Goal: Task Accomplishment & Management: Complete application form

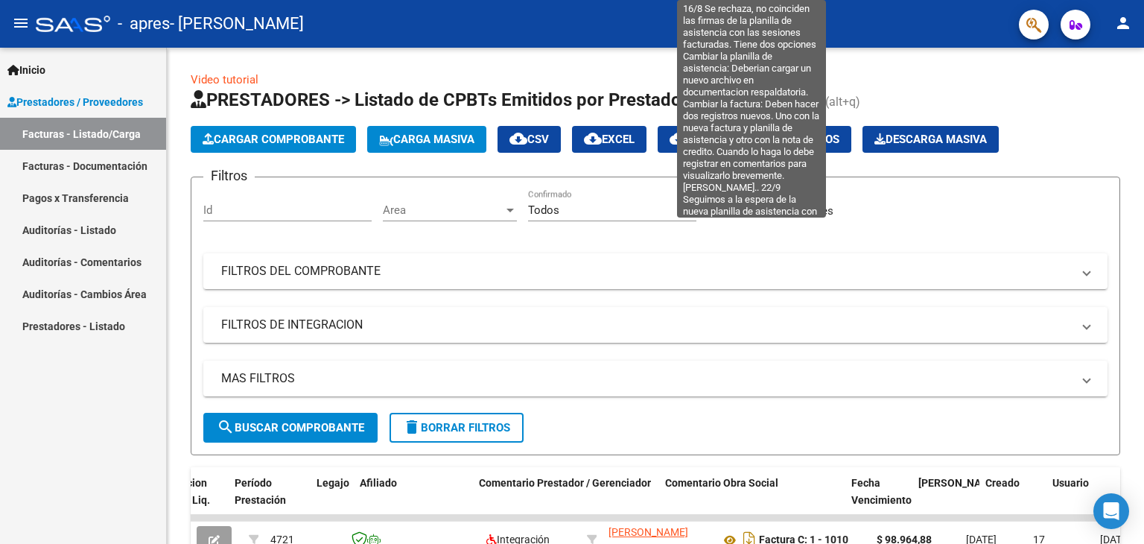
scroll to position [0, 1897]
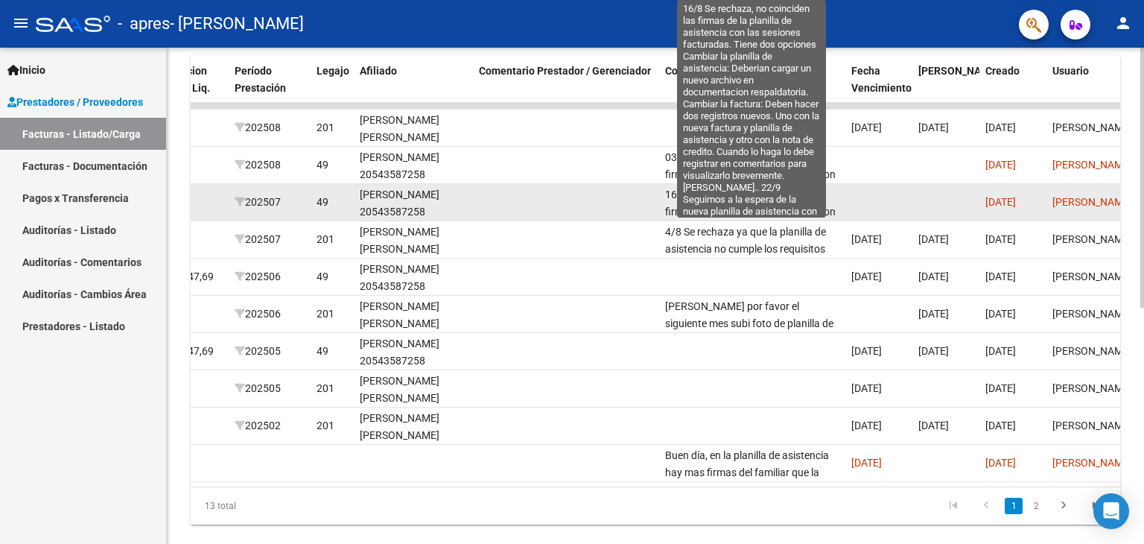
click at [743, 195] on span "16/8 Se rechaza, no coinciden las firmas de la planilla de asistencia con las s…" at bounding box center [750, 329] width 171 height 283
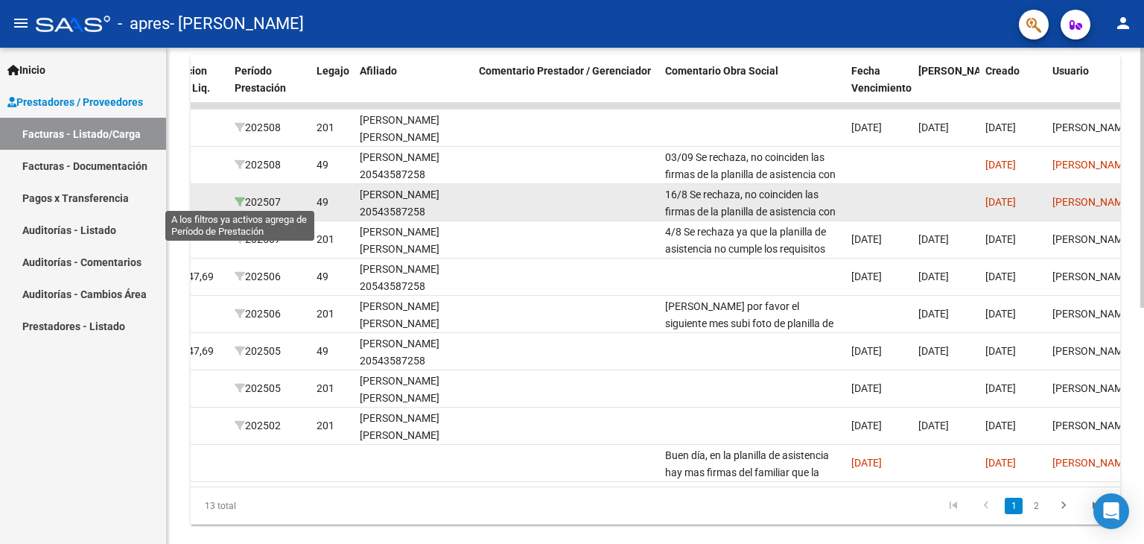
click at [238, 197] on icon at bounding box center [240, 202] width 10 height 10
type input "202507"
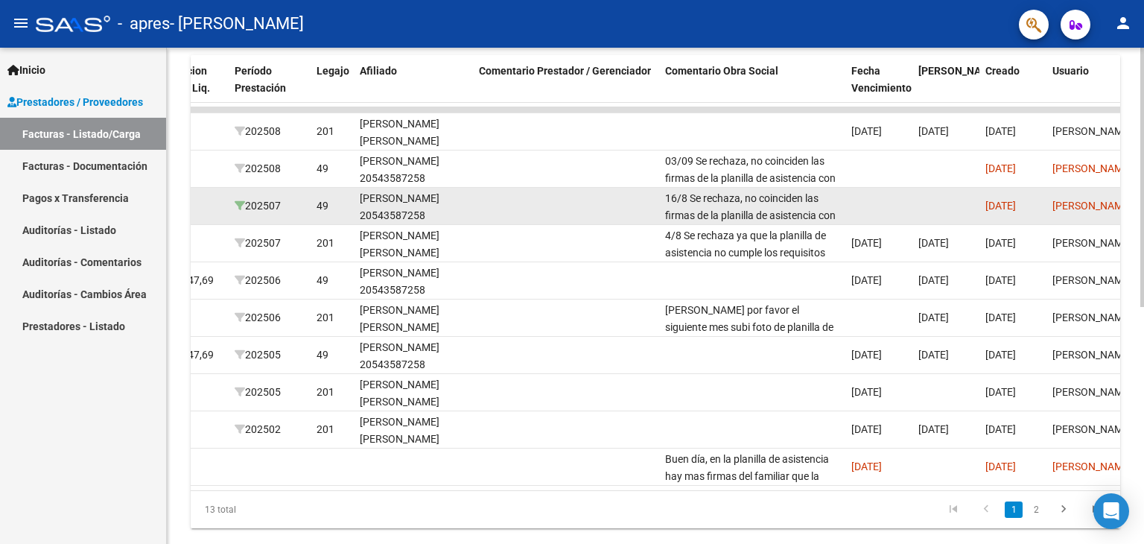
scroll to position [152, 0]
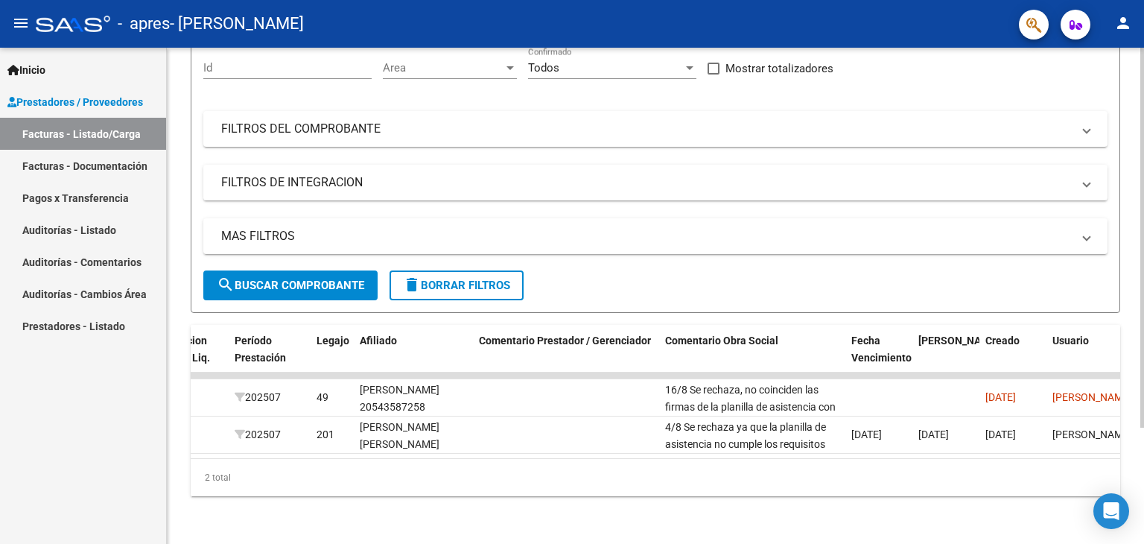
click at [238, 195] on div "Filtros Id Area Area Todos Confirmado Mostrar totalizadores FILTROS DEL COMPROB…" at bounding box center [655, 158] width 904 height 223
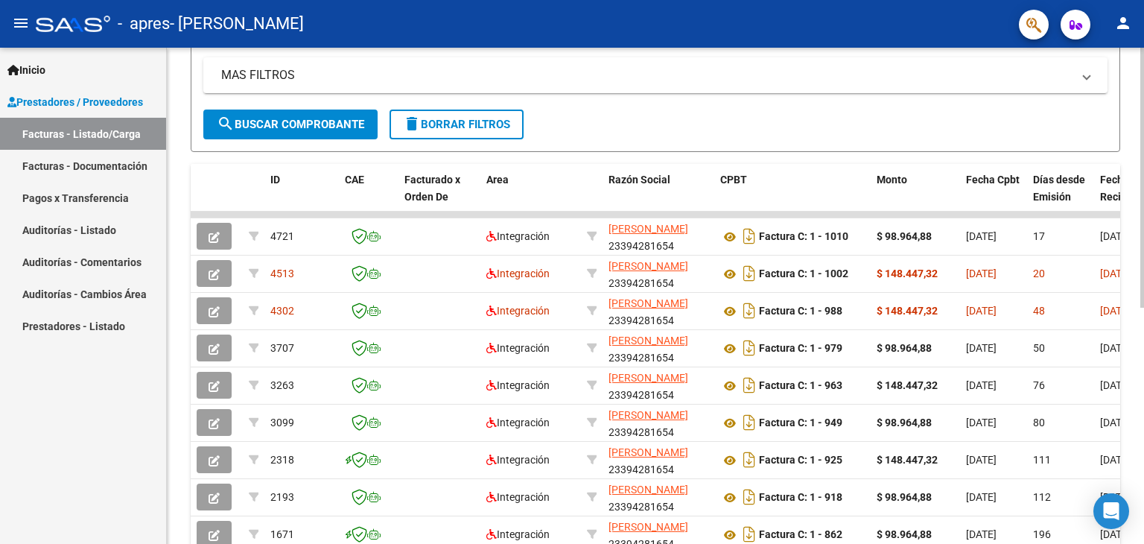
click at [1142, 396] on div at bounding box center [1143, 340] width 4 height 260
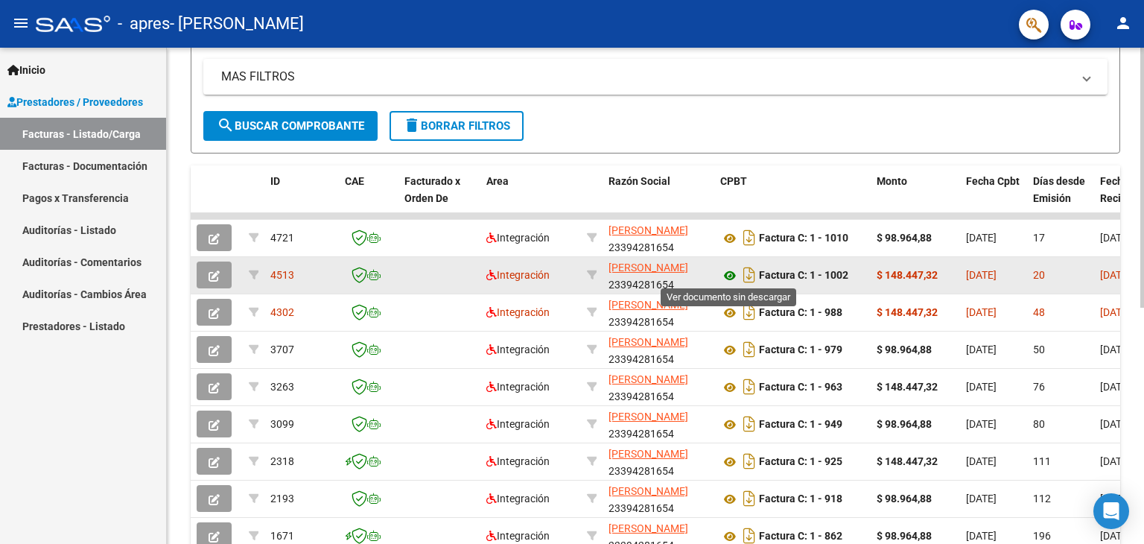
click at [727, 278] on icon at bounding box center [729, 276] width 19 height 18
click at [749, 272] on icon "Descargar documento" at bounding box center [749, 275] width 19 height 24
click at [211, 276] on icon "button" at bounding box center [214, 275] width 11 height 11
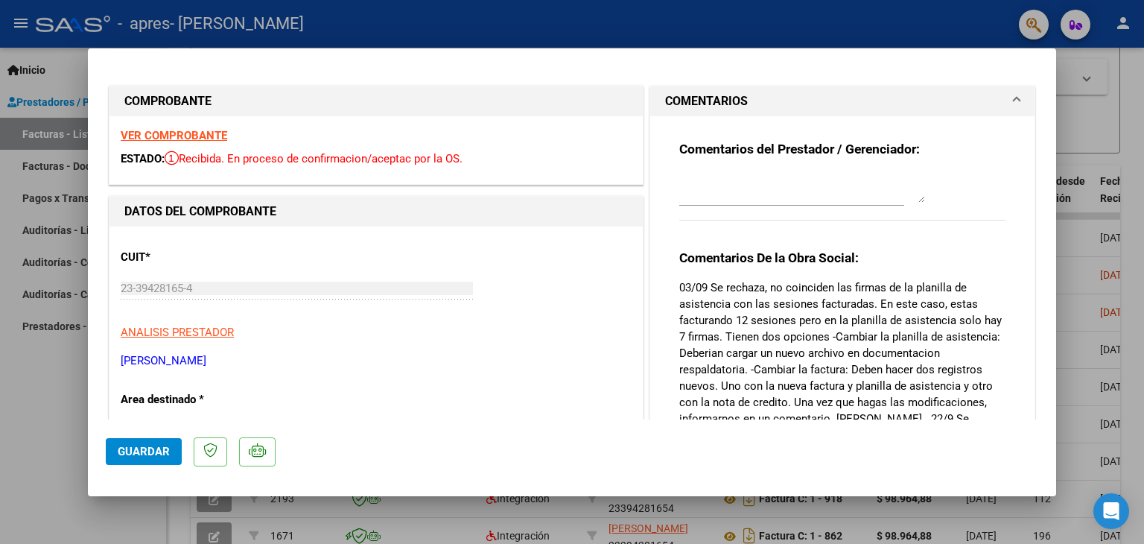
scroll to position [139, 0]
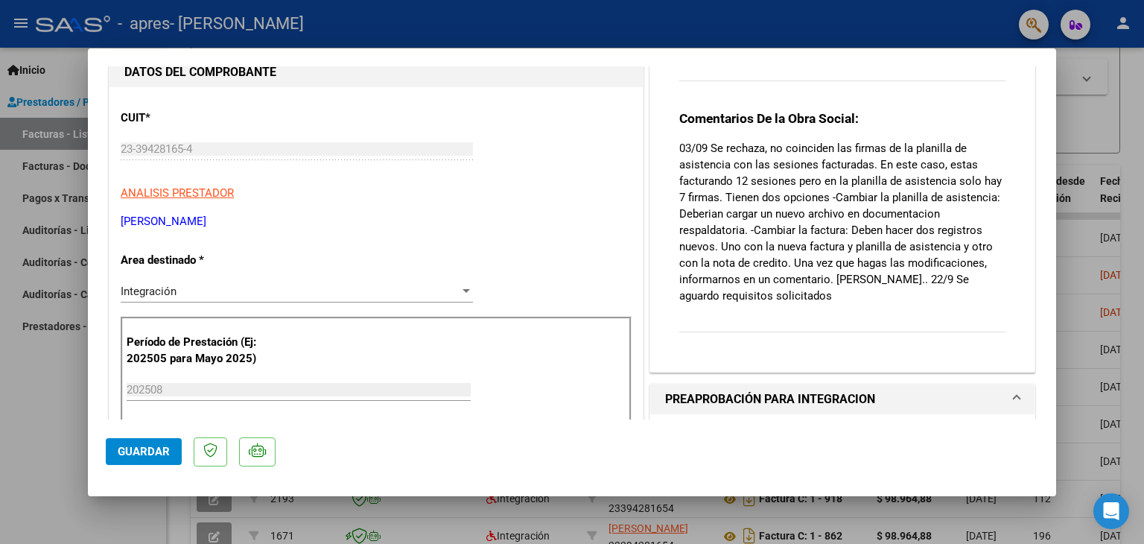
drag, startPoint x: 1061, startPoint y: 202, endPoint x: 1061, endPoint y: 215, distance: 13.4
click at [1061, 215] on div at bounding box center [572, 272] width 1144 height 544
type input "$ 0,00"
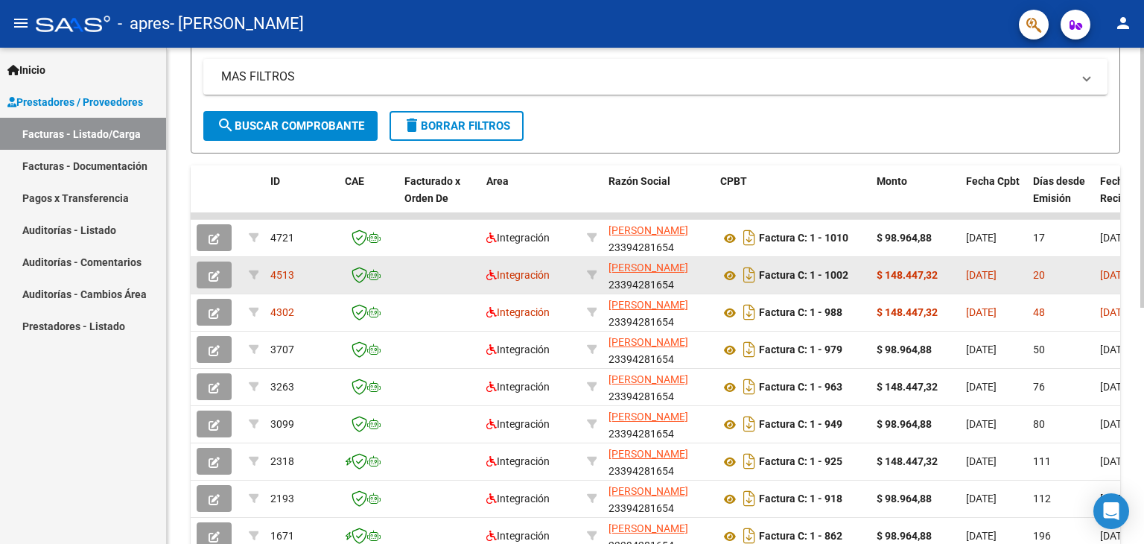
click at [225, 269] on button "button" at bounding box center [214, 274] width 35 height 27
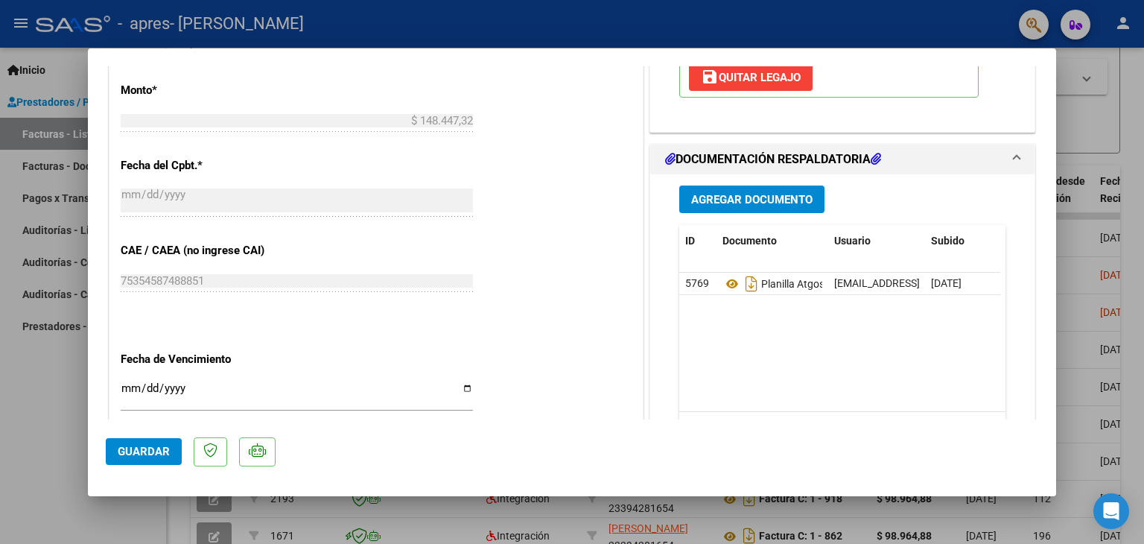
scroll to position [767, 0]
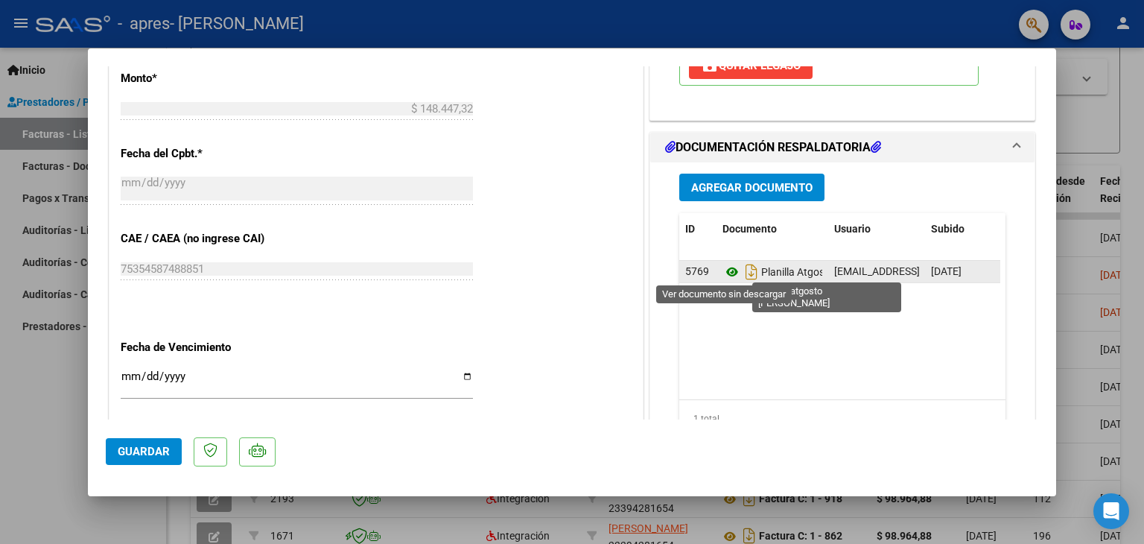
click at [726, 270] on icon at bounding box center [732, 272] width 19 height 18
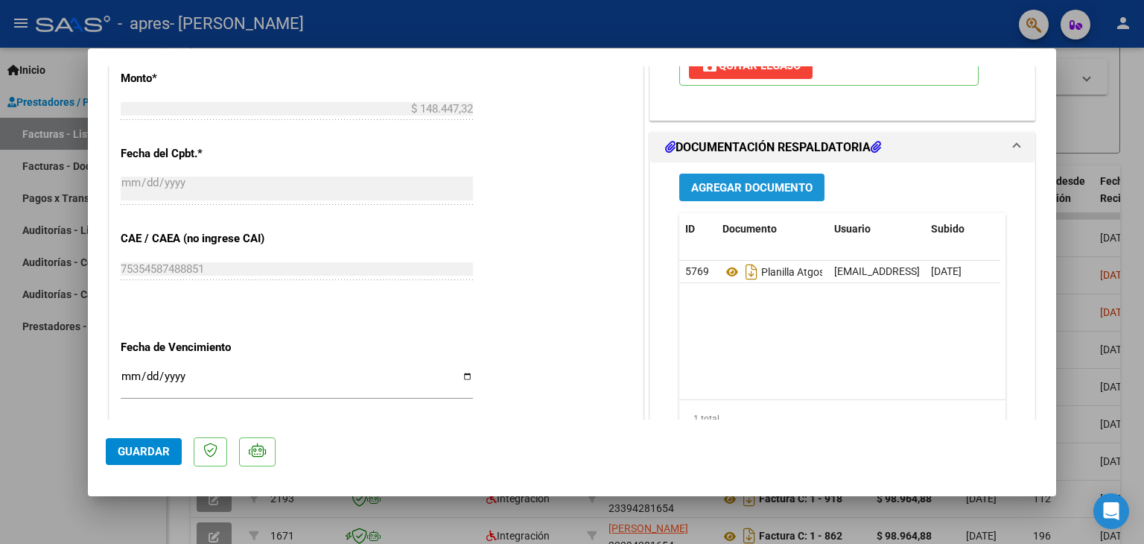
click at [694, 175] on button "Agregar Documento" at bounding box center [751, 188] width 145 height 28
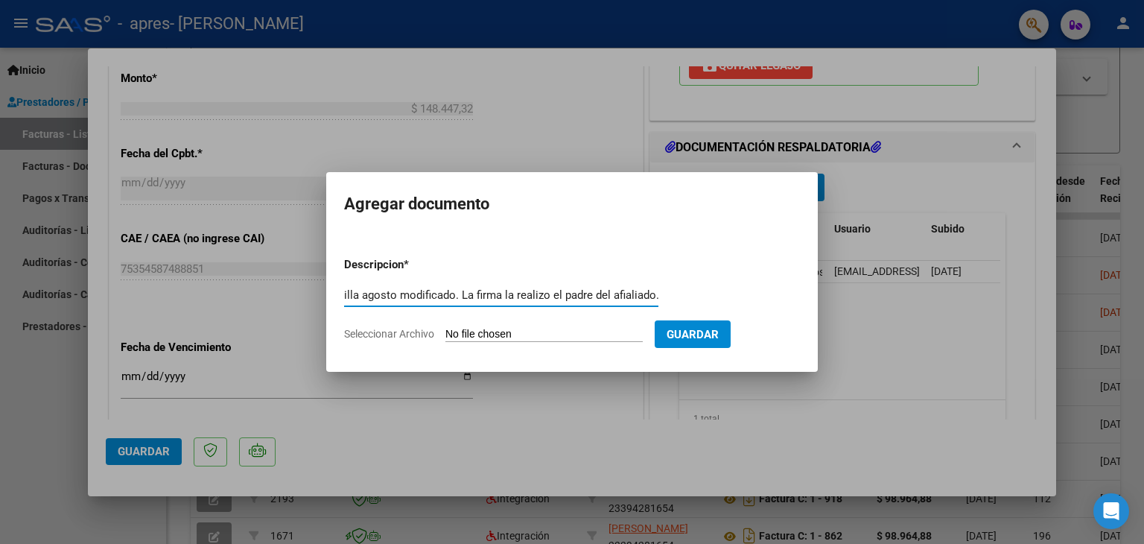
scroll to position [0, 19]
type input "planilla agosto modificado. La firma la realizo el padre del afialiado."
click at [372, 334] on span "Seleccionar Archivo" at bounding box center [389, 334] width 90 height 12
click at [446, 334] on input "Seleccionar Archivo" at bounding box center [544, 335] width 197 height 14
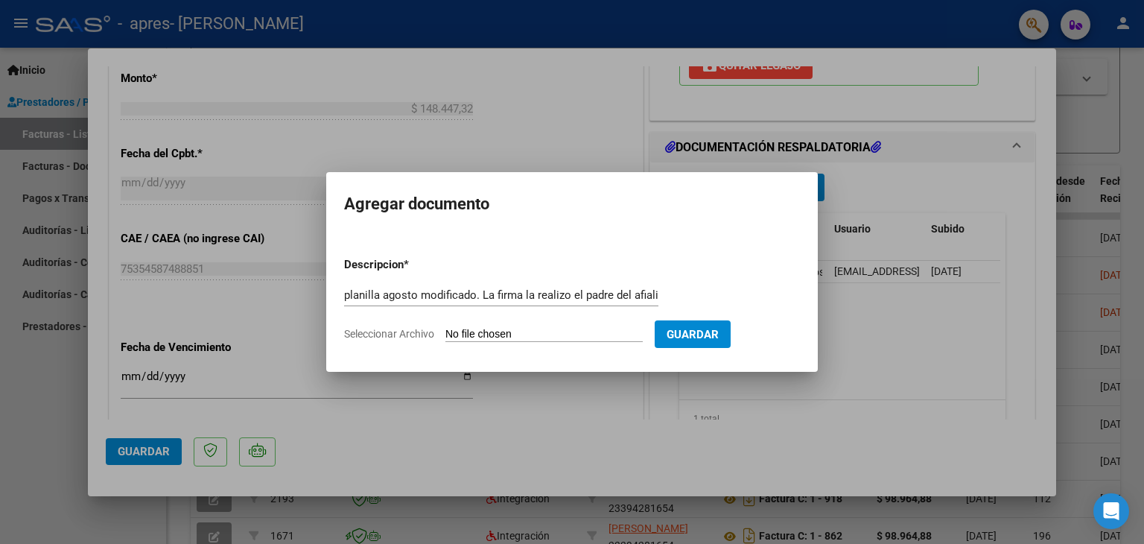
click at [397, 333] on span "Seleccionar Archivo" at bounding box center [389, 334] width 90 height 12
click at [446, 333] on input "Seleccionar Archivo" at bounding box center [544, 335] width 197 height 14
type input "C:\fakepath\SGOSTO PLANILLA MOD.pdf"
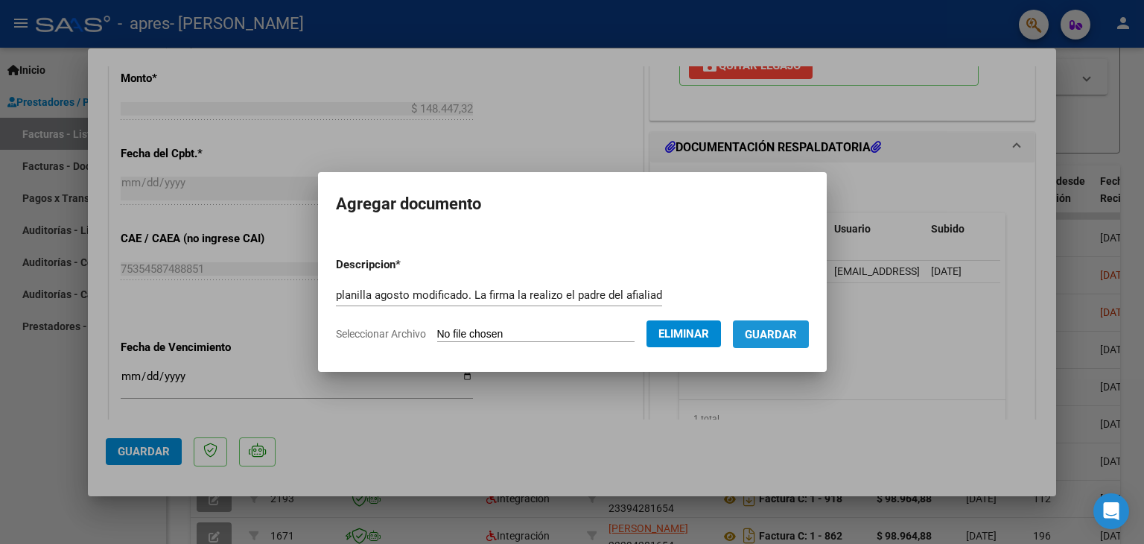
click at [781, 339] on span "Guardar" at bounding box center [771, 334] width 52 height 13
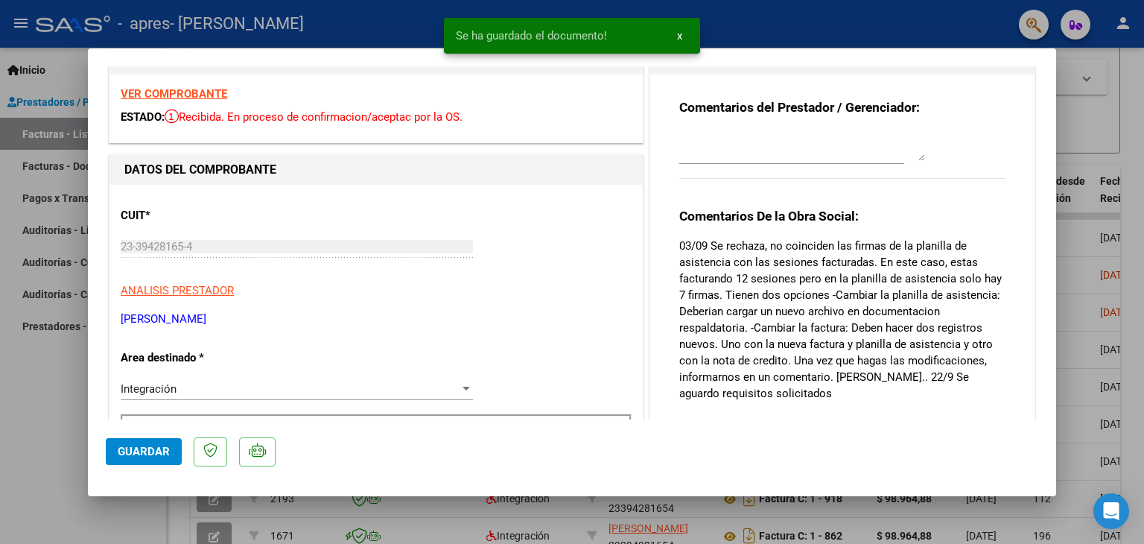
scroll to position [33, 0]
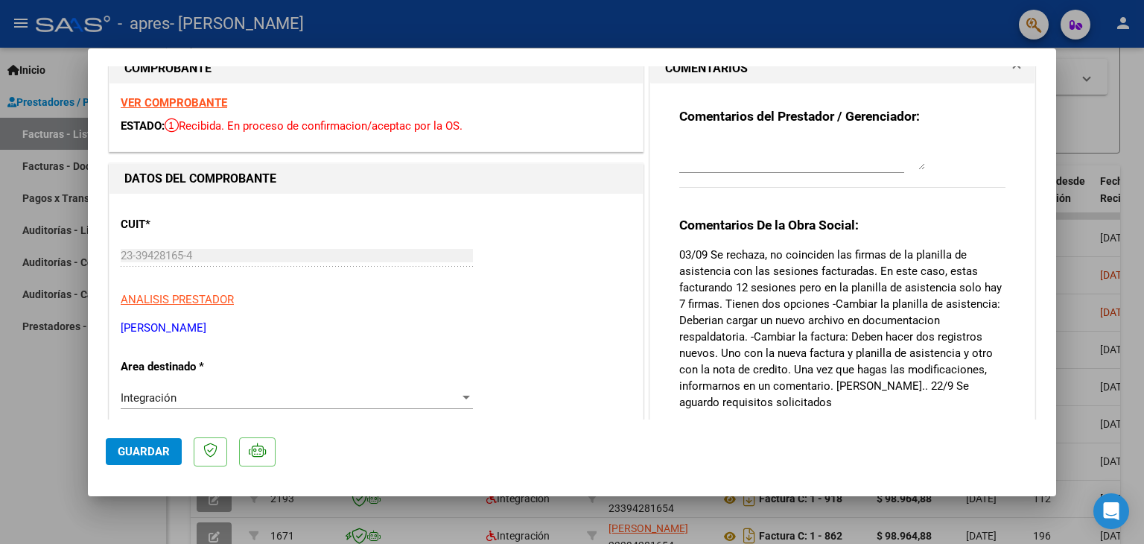
click at [1112, 112] on div at bounding box center [572, 272] width 1144 height 544
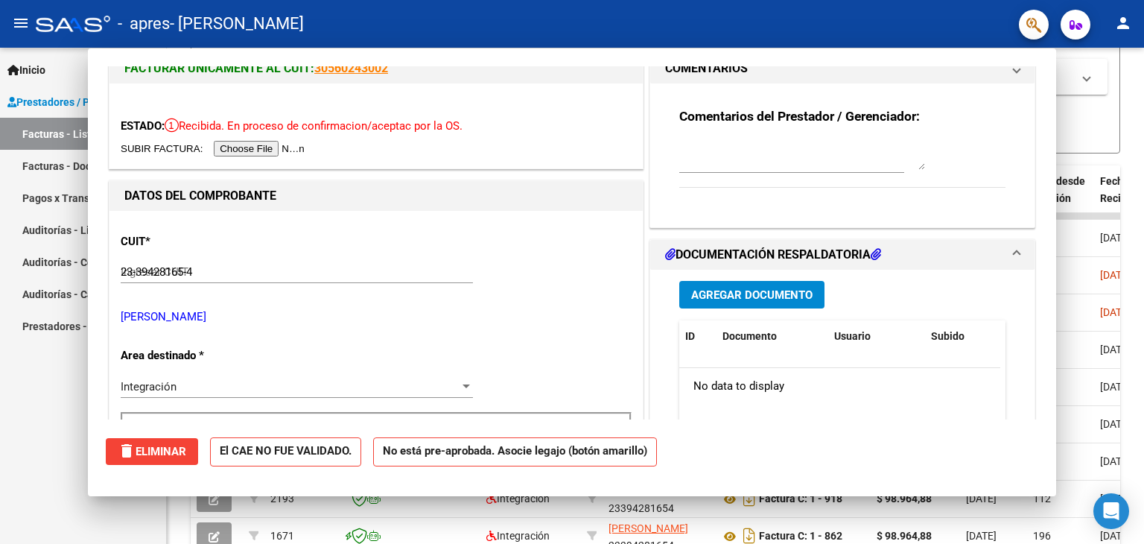
type input "$ 0,00"
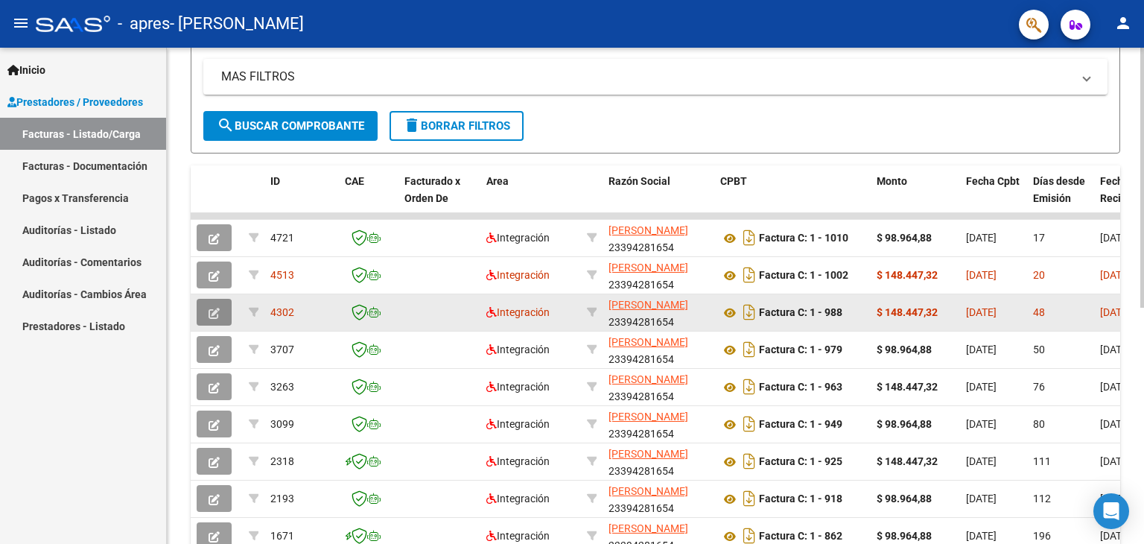
click at [209, 309] on icon "button" at bounding box center [214, 313] width 11 height 11
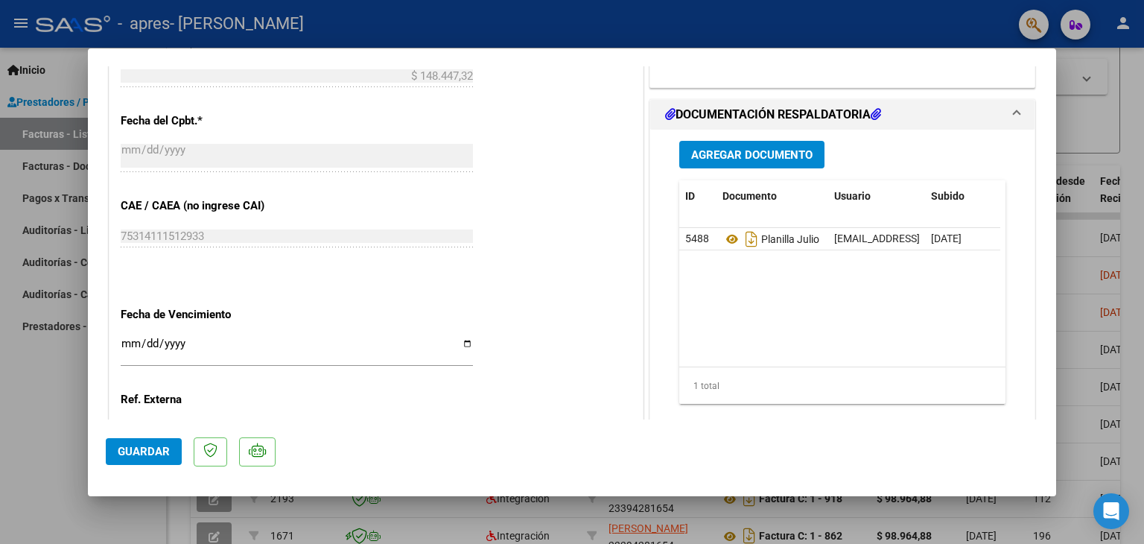
scroll to position [748, 0]
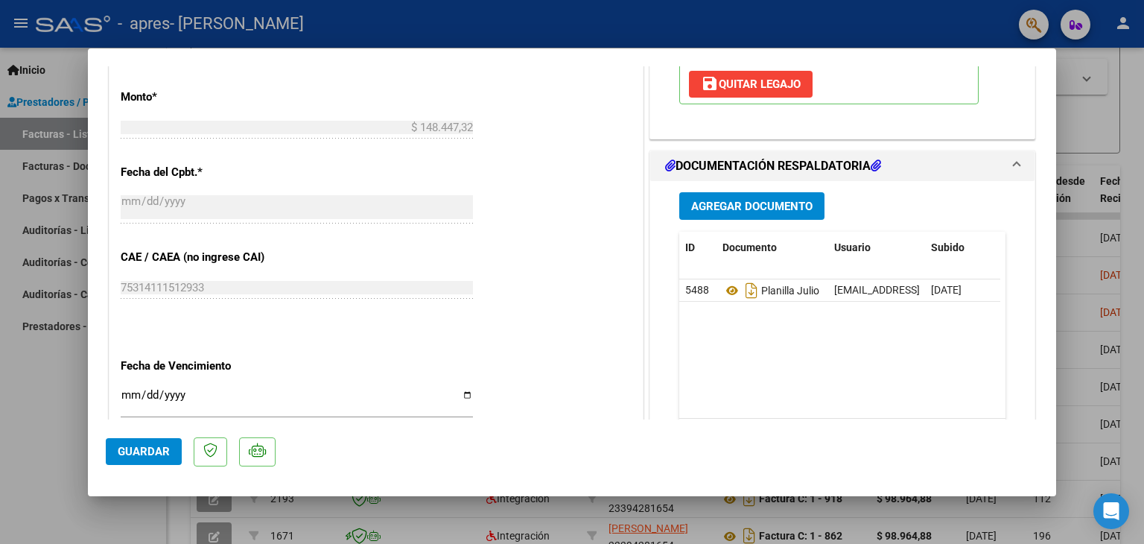
click at [768, 200] on span "Agregar Documento" at bounding box center [751, 206] width 121 height 13
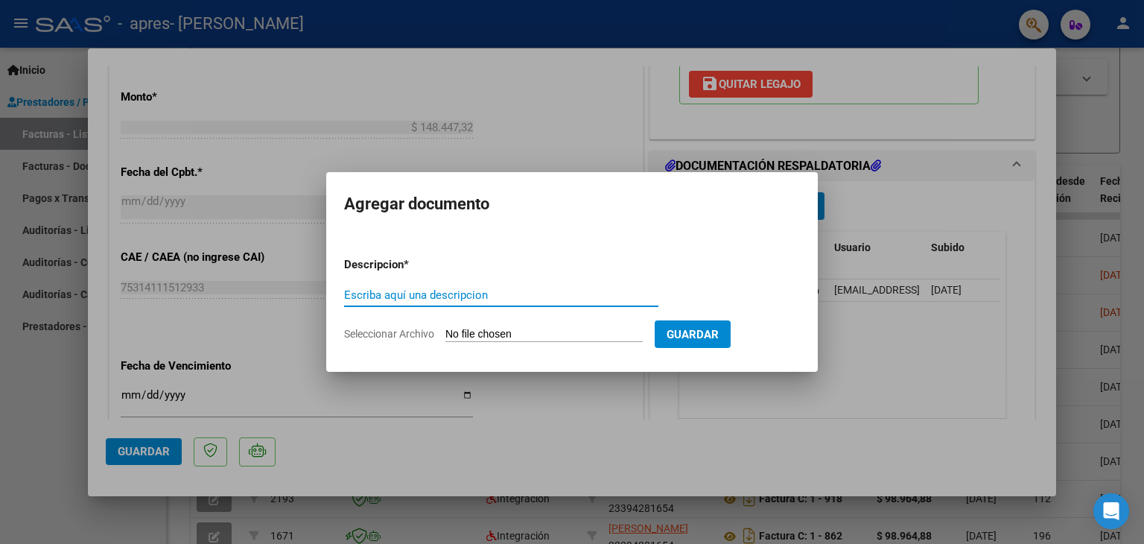
click at [510, 293] on input "Escriba aquí una descripcion" at bounding box center [501, 294] width 314 height 13
type input "planilla [PERSON_NAME]"
click at [375, 337] on span "Seleccionar Archivo" at bounding box center [389, 334] width 90 height 12
click at [446, 337] on input "Seleccionar Archivo" at bounding box center [544, 335] width 197 height 14
type input "C:\fakepath\planilla JULIO MOD.pdf"
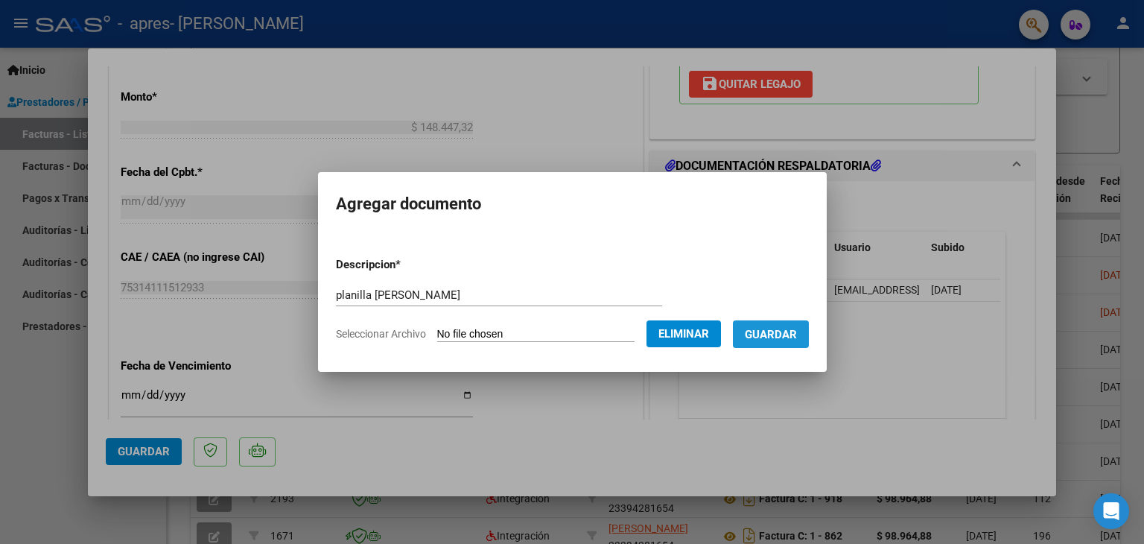
click at [790, 337] on span "Guardar" at bounding box center [771, 334] width 52 height 13
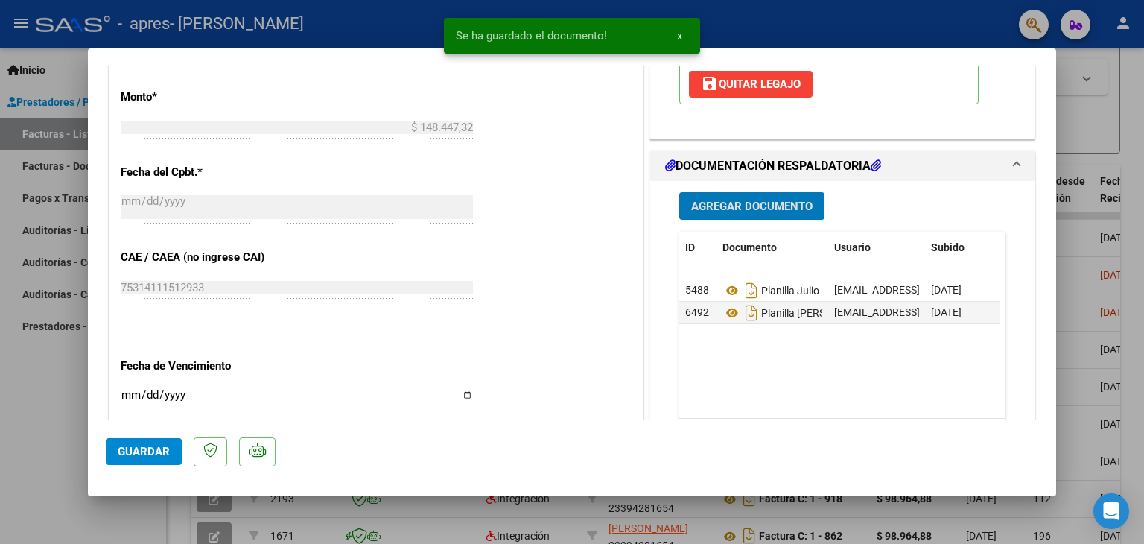
click at [1085, 119] on div at bounding box center [572, 272] width 1144 height 544
type input "$ 0,00"
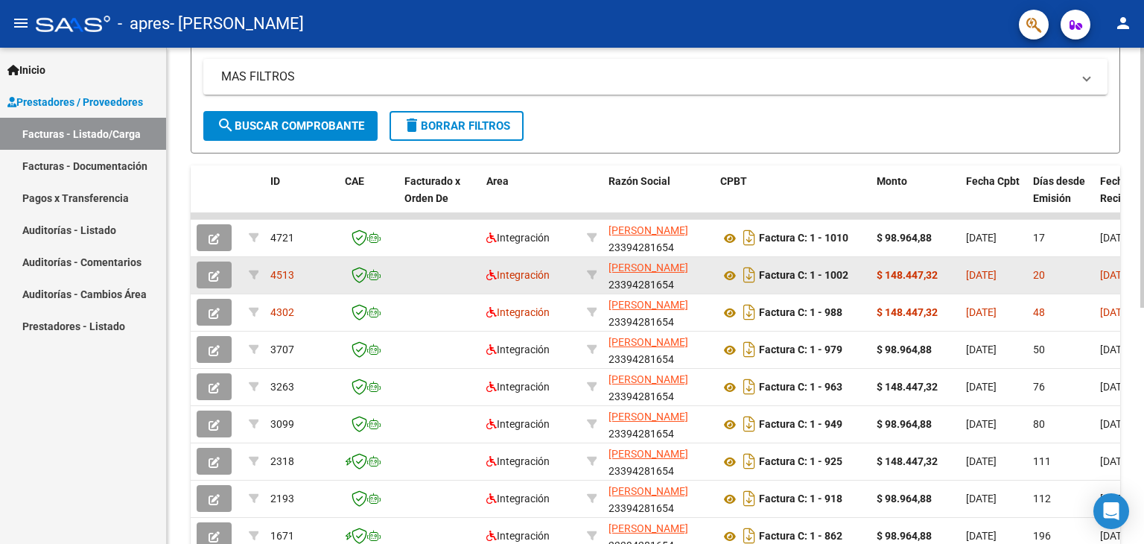
click at [222, 270] on button "button" at bounding box center [214, 274] width 35 height 27
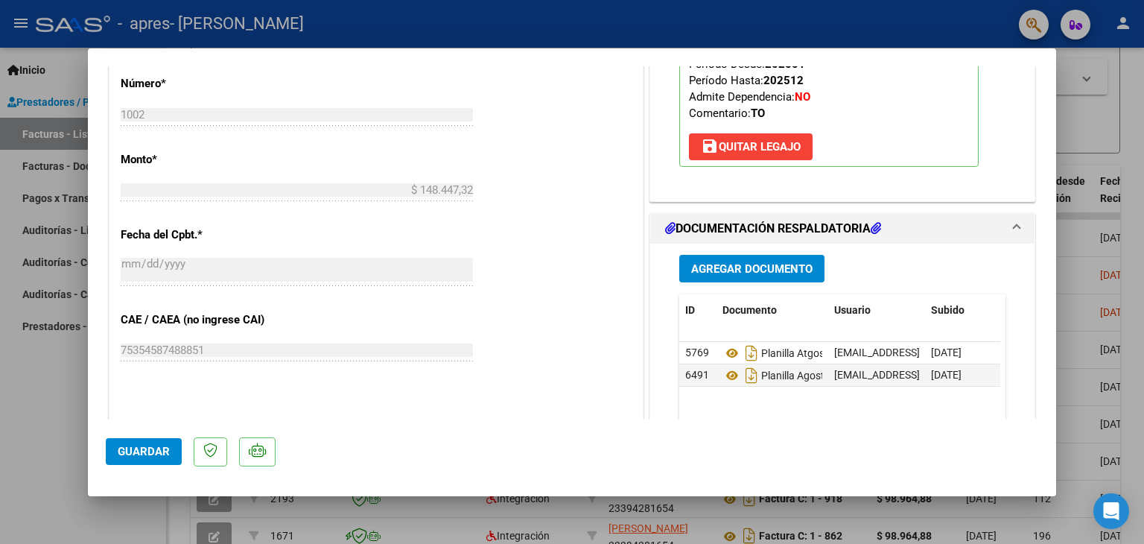
scroll to position [653, 0]
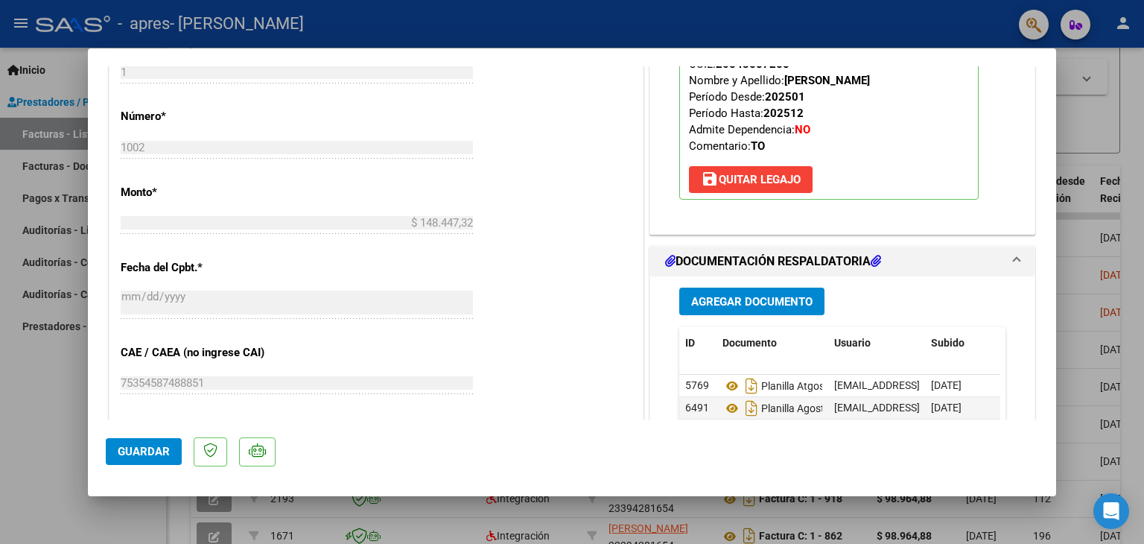
click at [1144, 103] on div at bounding box center [572, 272] width 1144 height 544
type input "$ 0,00"
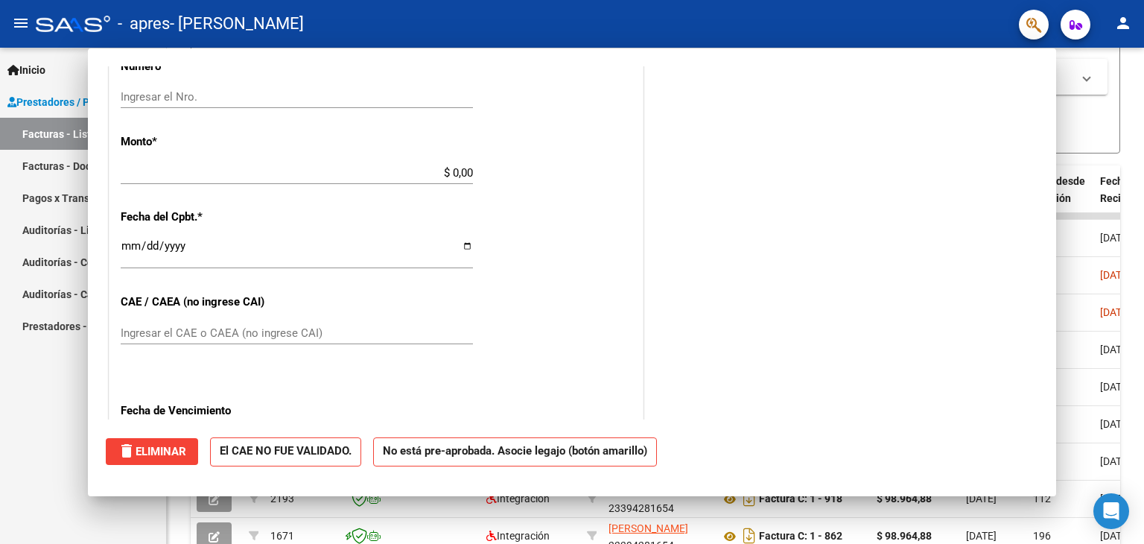
scroll to position [602, 0]
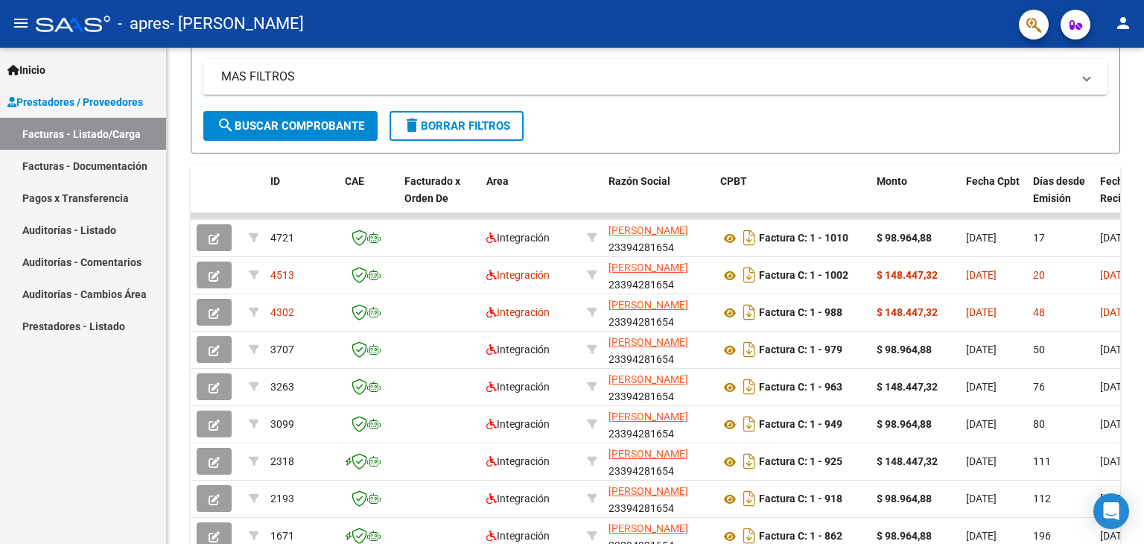
click at [1144, 103] on div at bounding box center [1143, 296] width 4 height 496
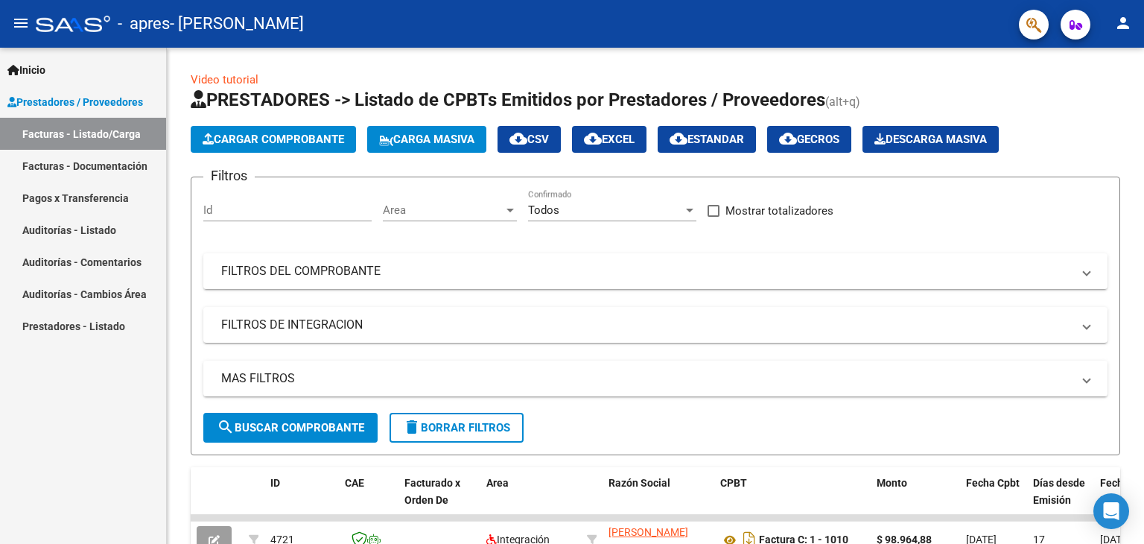
click at [1144, 103] on div at bounding box center [1143, 178] width 4 height 260
